Goal: Browse casually: Explore the website without a specific task or goal

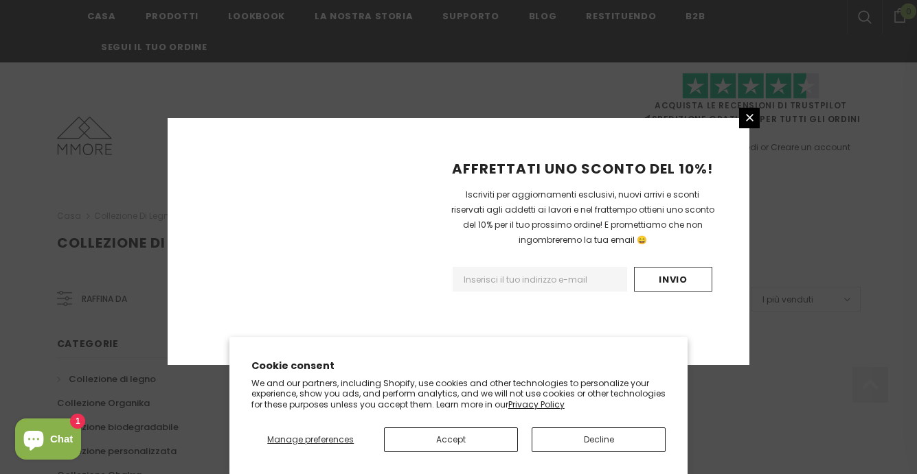
scroll to position [933, 0]
